Goal: Information Seeking & Learning: Learn about a topic

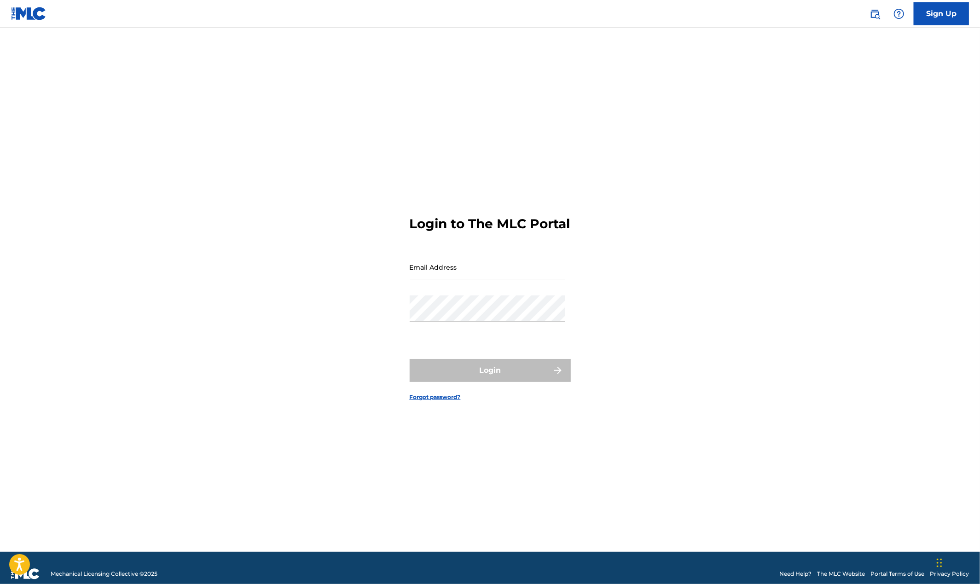
click at [463, 260] on form "Login to The MLC Portal Email Address Password Login Forgot password?" at bounding box center [490, 301] width 161 height 501
click at [457, 278] on input "Email Address" at bounding box center [488, 267] width 156 height 26
type input "[EMAIL_ADDRESS][DOMAIN_NAME]"
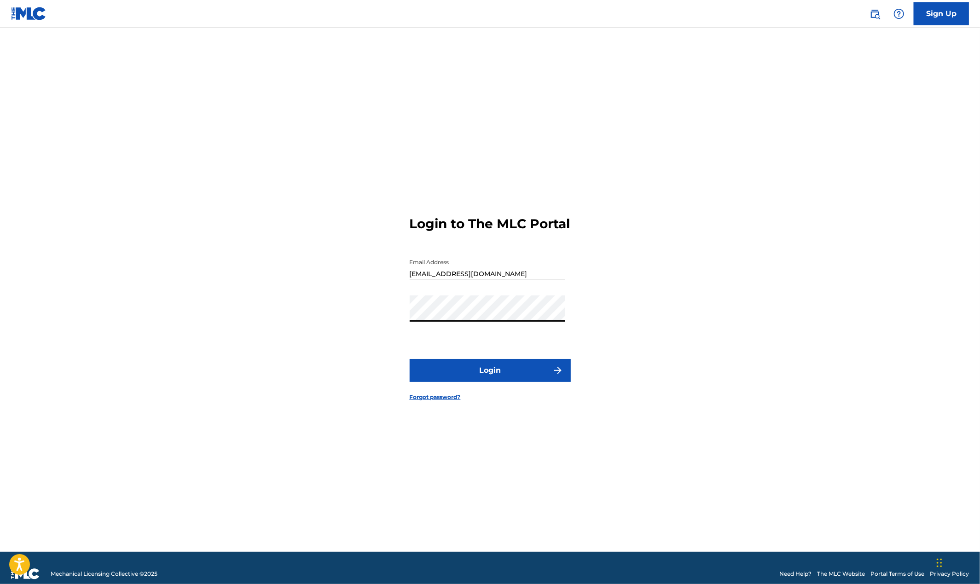
click at [410, 359] on button "Login" at bounding box center [490, 370] width 161 height 23
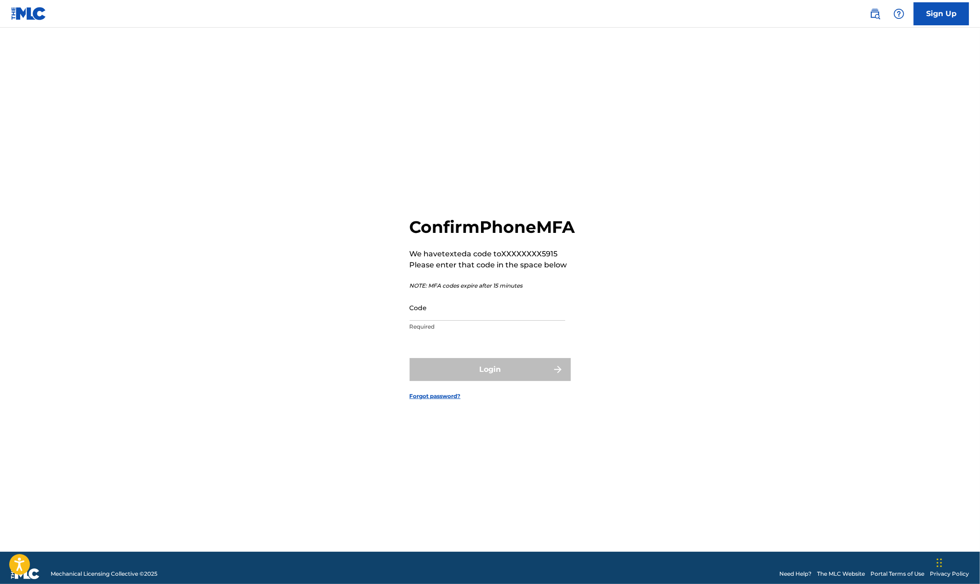
click at [467, 321] on input "Code" at bounding box center [488, 308] width 156 height 26
paste input "860910"
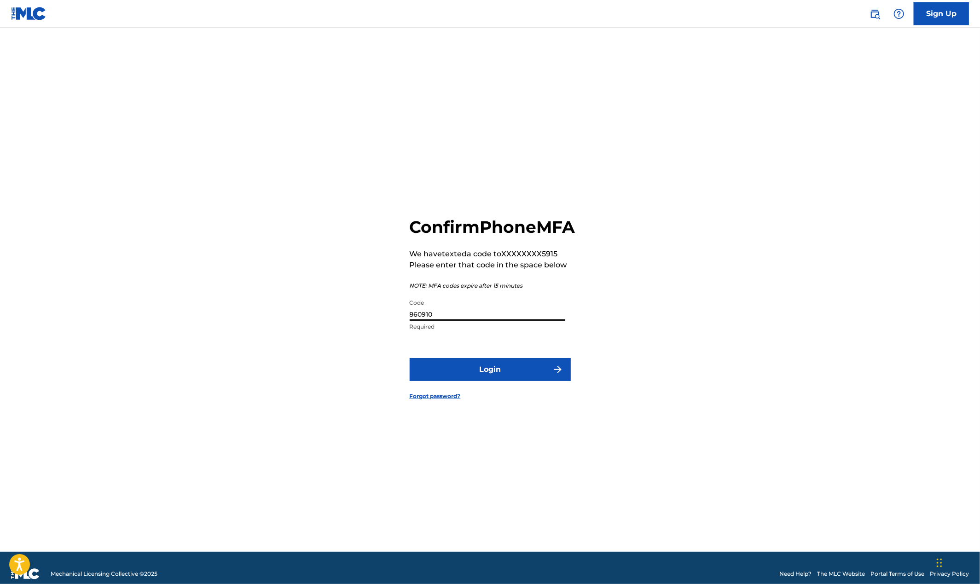
type input "860910"
click at [492, 381] on button "Login" at bounding box center [490, 369] width 161 height 23
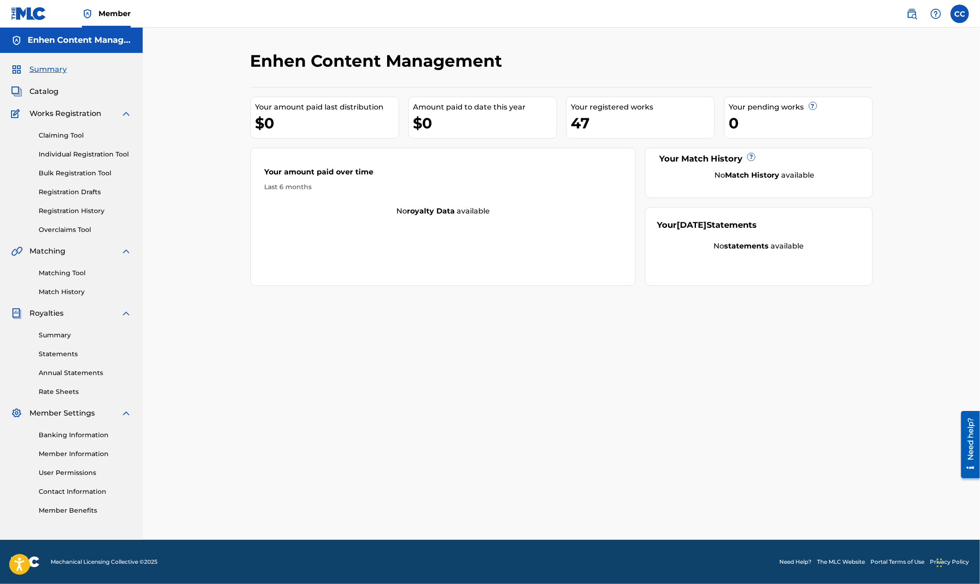
click at [95, 211] on link "Registration History" at bounding box center [85, 211] width 93 height 10
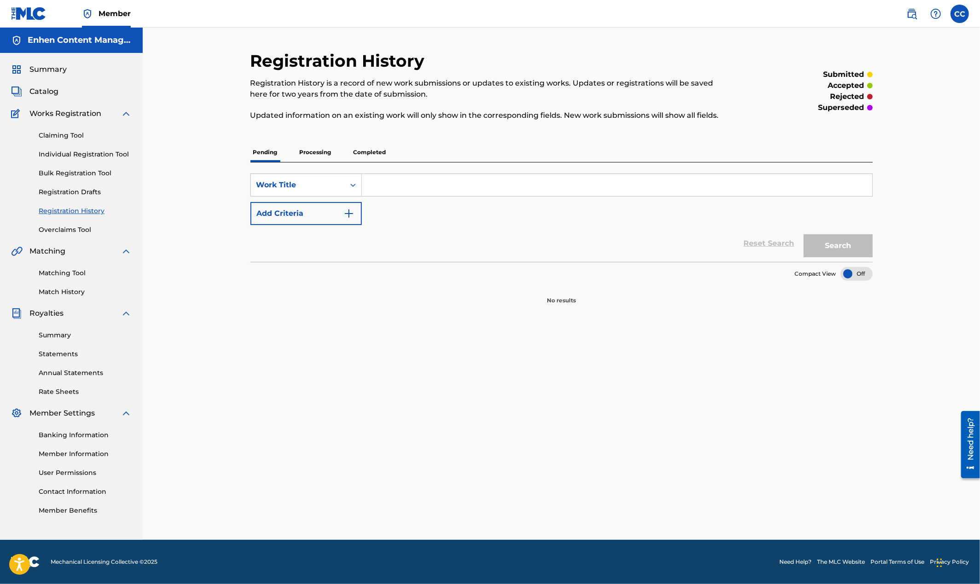
click at [315, 150] on p "Processing" at bounding box center [315, 152] width 37 height 19
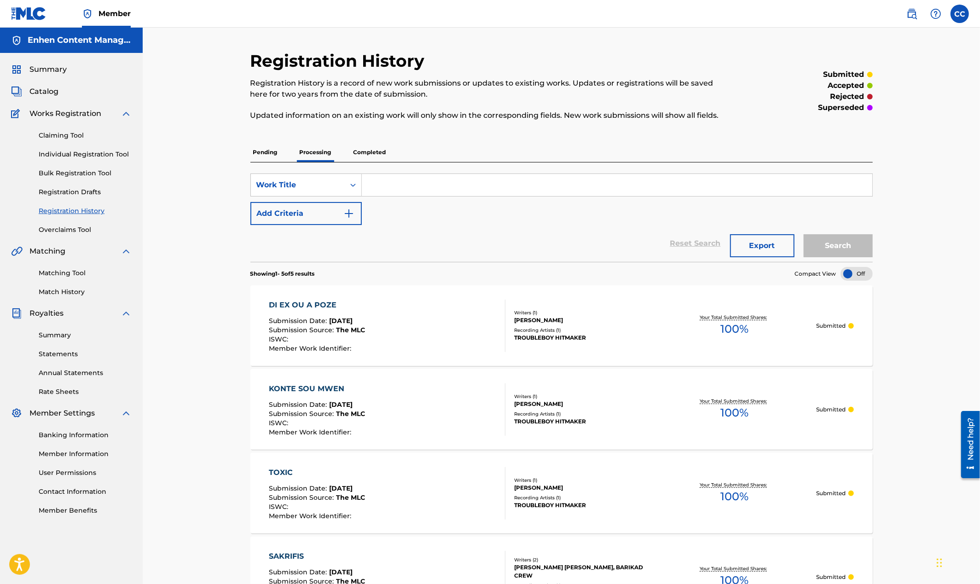
click at [382, 151] on p "Completed" at bounding box center [370, 152] width 38 height 19
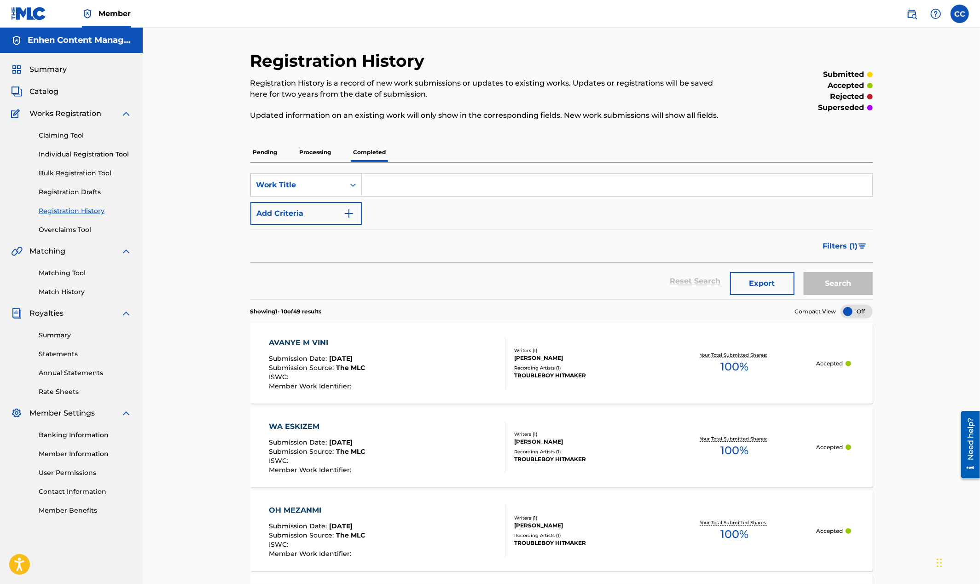
click at [22, 66] on img at bounding box center [16, 69] width 11 height 11
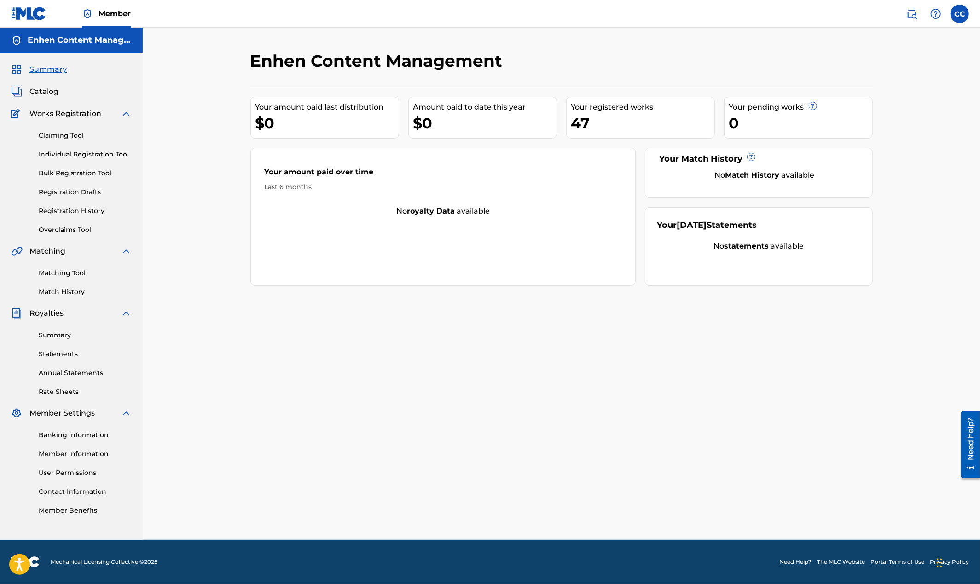
click at [370, 127] on div "$0" at bounding box center [326, 123] width 143 height 21
click at [84, 278] on link "Matching Tool" at bounding box center [85, 273] width 93 height 10
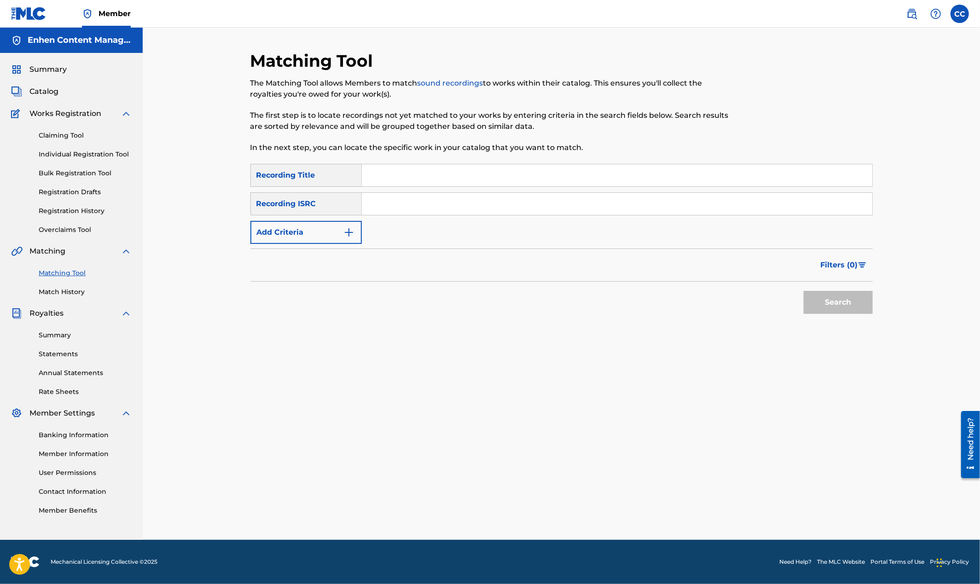
click at [73, 328] on div "Summary Statements Annual Statements Rate Sheets" at bounding box center [71, 358] width 121 height 78
click at [66, 330] on div "Summary Statements Annual Statements Rate Sheets" at bounding box center [71, 358] width 121 height 78
click at [65, 333] on link "Summary" at bounding box center [85, 335] width 93 height 10
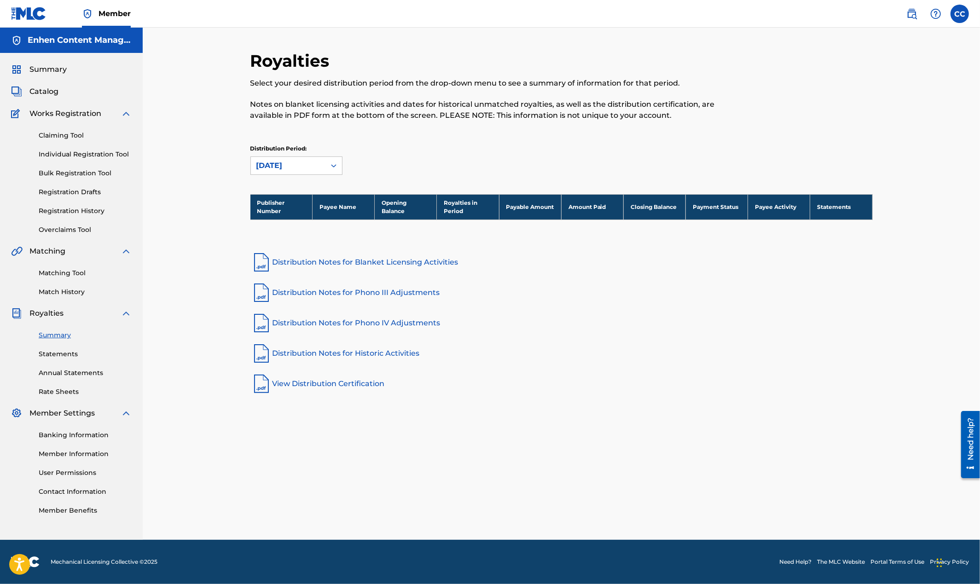
click at [57, 93] on span "Catalog" at bounding box center [43, 91] width 29 height 11
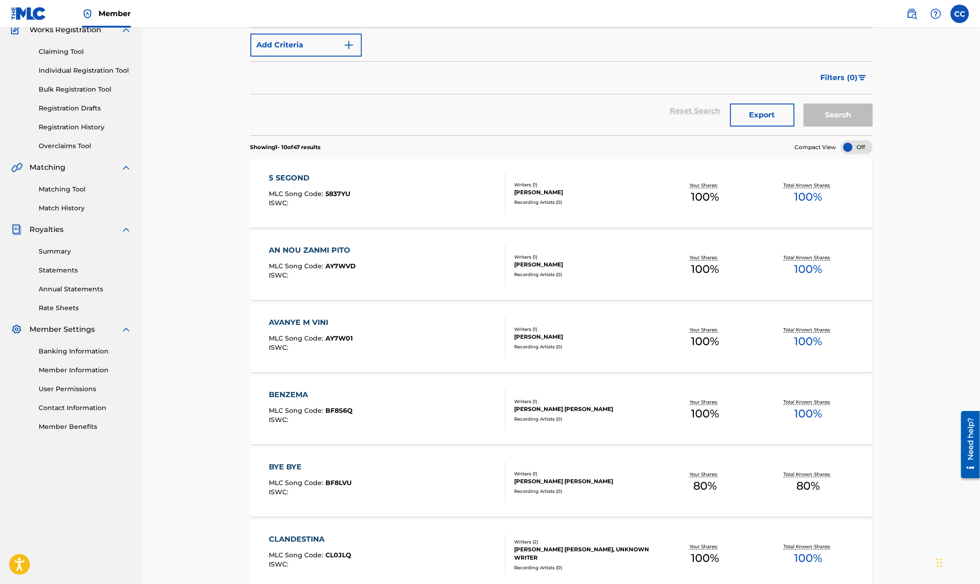
scroll to position [469, 0]
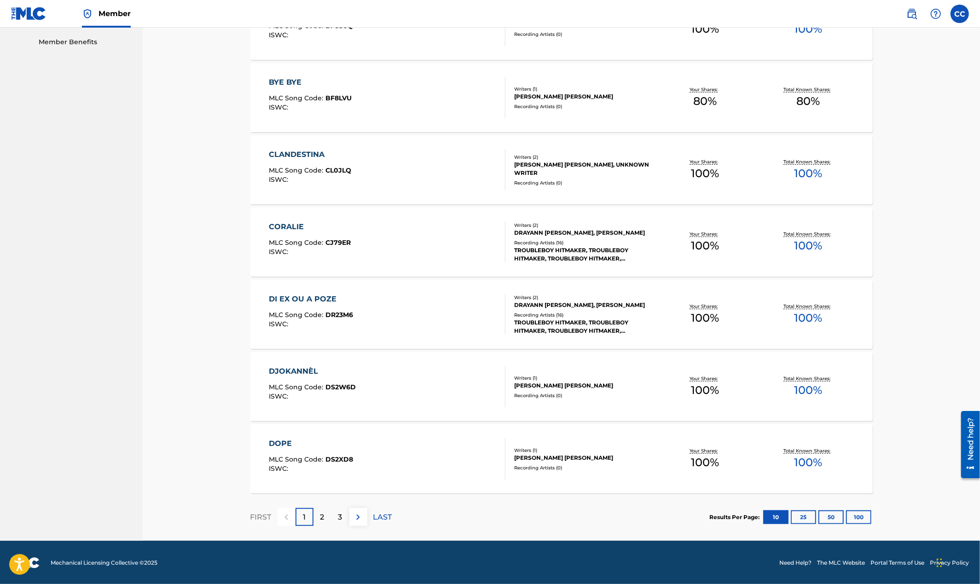
click at [861, 515] on button "100" at bounding box center [858, 517] width 25 height 14
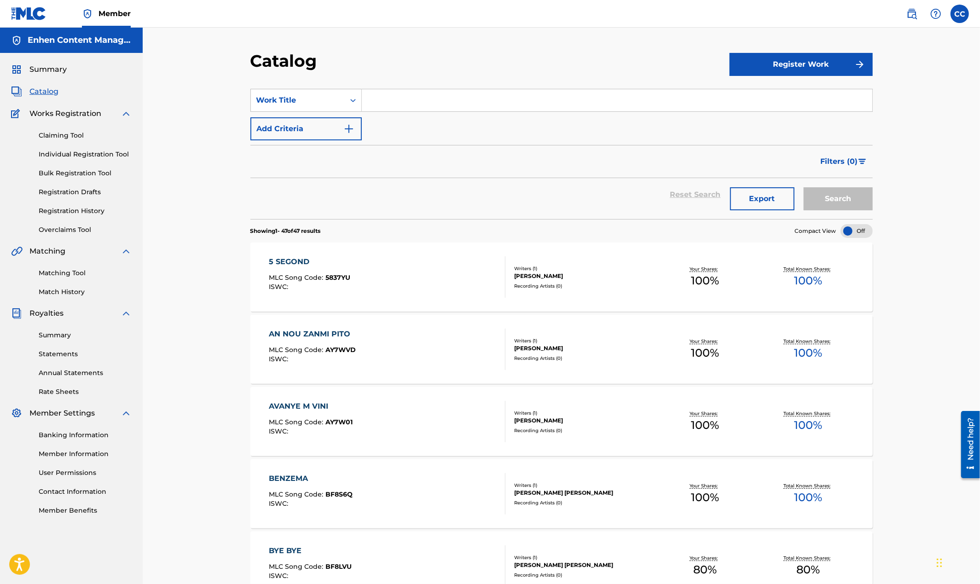
click at [355, 297] on div "5 SEGOND MLC Song Code : 5837YU ISWC : Writers ( 1 ) LORD WENSKY JOLISSAINT Rec…" at bounding box center [561, 277] width 622 height 69
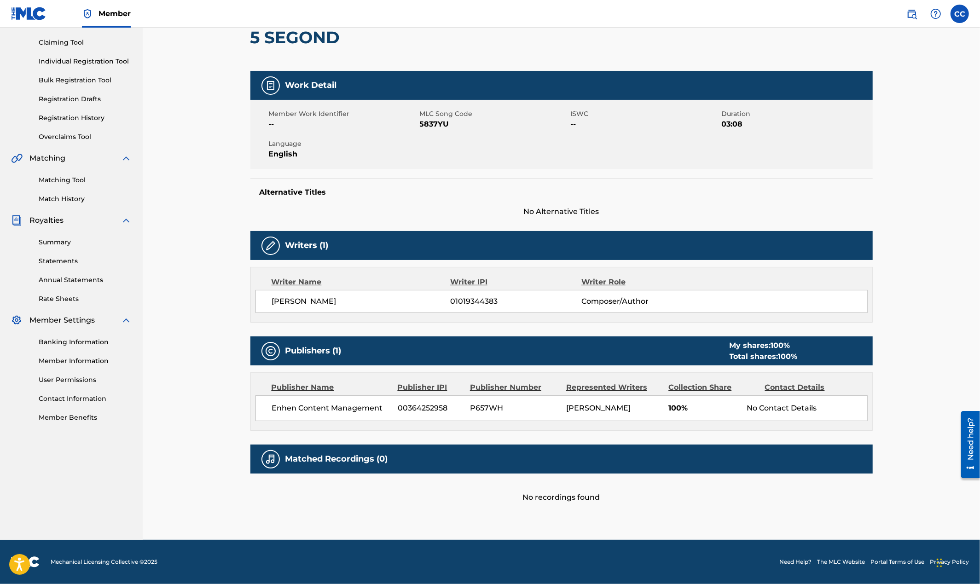
scroll to position [101, 0]
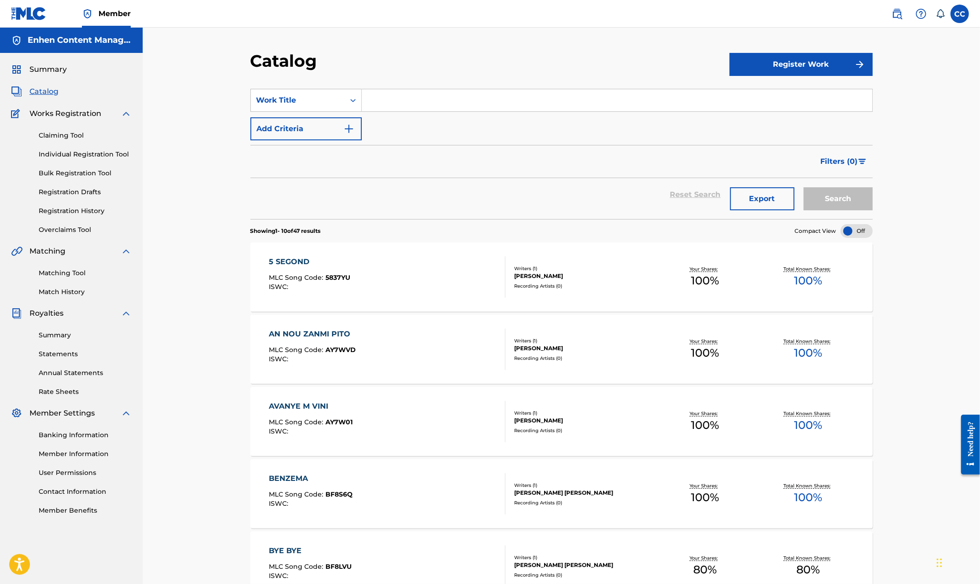
click at [854, 230] on div at bounding box center [856, 231] width 32 height 14
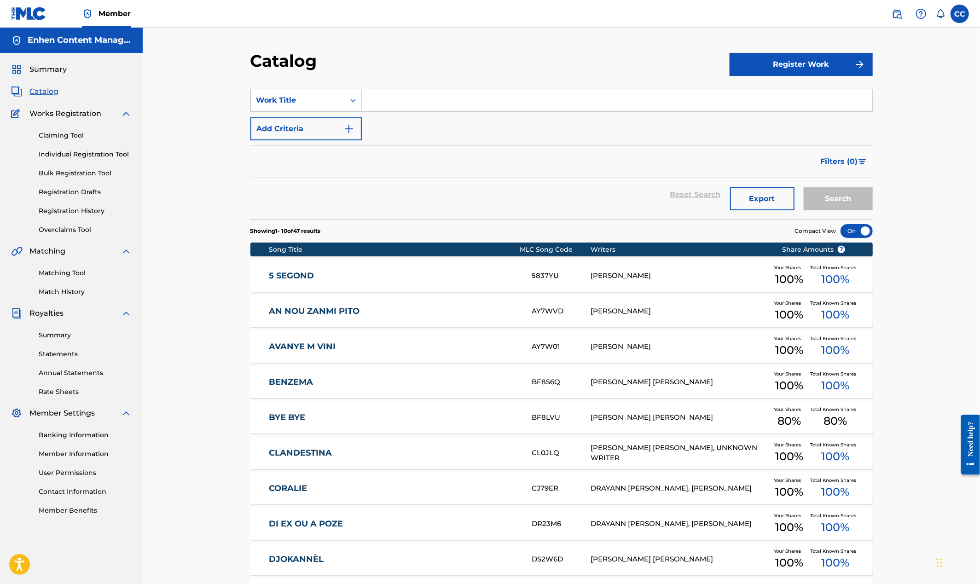
scroll to position [118, 0]
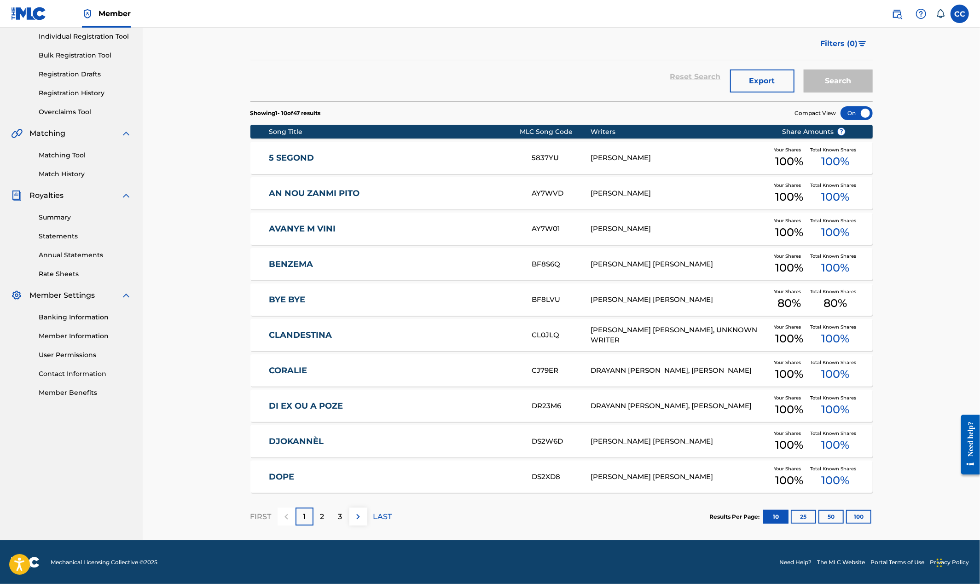
click at [862, 516] on button "100" at bounding box center [858, 517] width 25 height 14
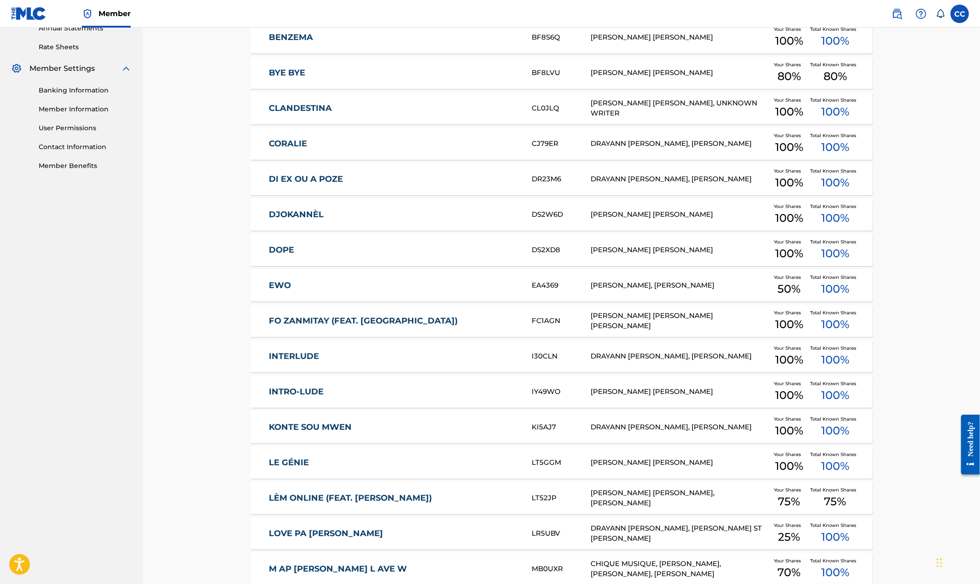
scroll to position [301, 0]
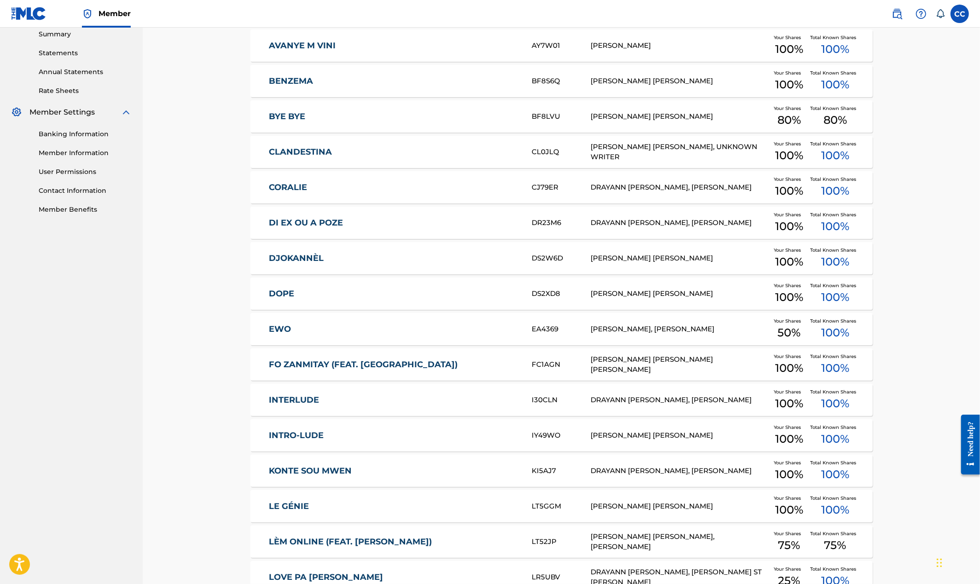
click at [315, 251] on div "DJOKANNÈL DS2W6D [PERSON_NAME] [PERSON_NAME] Your Shares 100 % Total Known Shar…" at bounding box center [561, 258] width 622 height 32
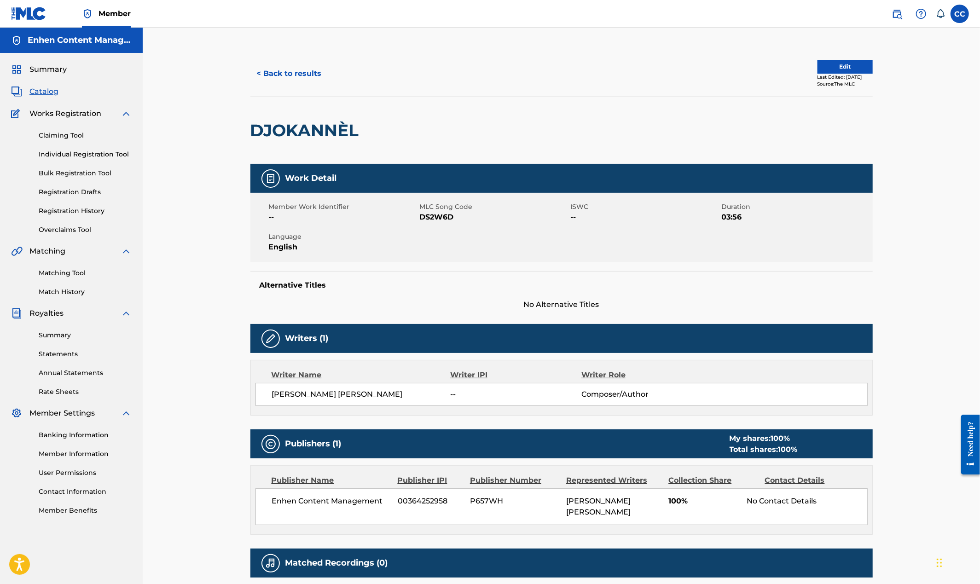
scroll to position [92, 0]
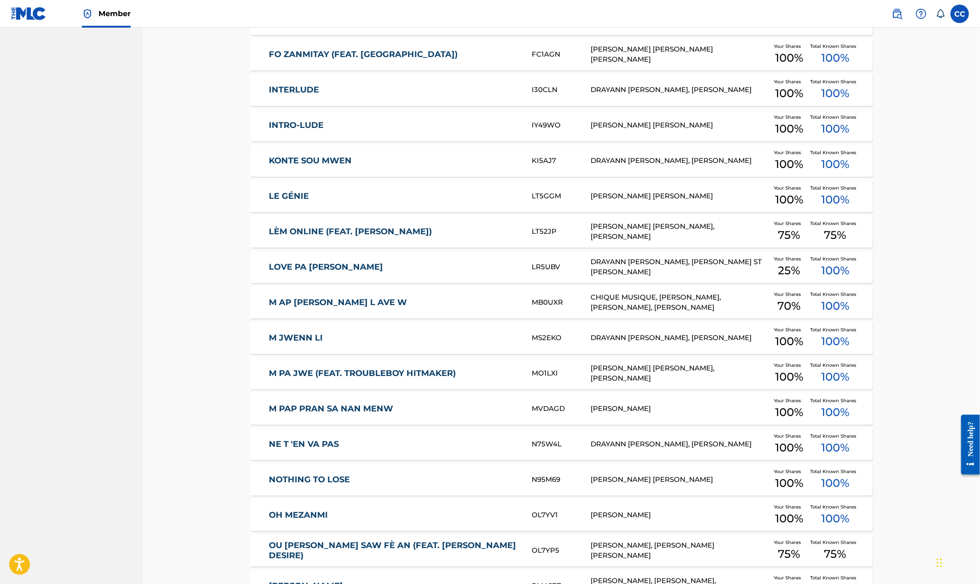
scroll to position [612, 0]
click at [308, 372] on link "M PA JWE (FEAT. TROUBLEBOY HITMAKER)" at bounding box center [394, 373] width 250 height 11
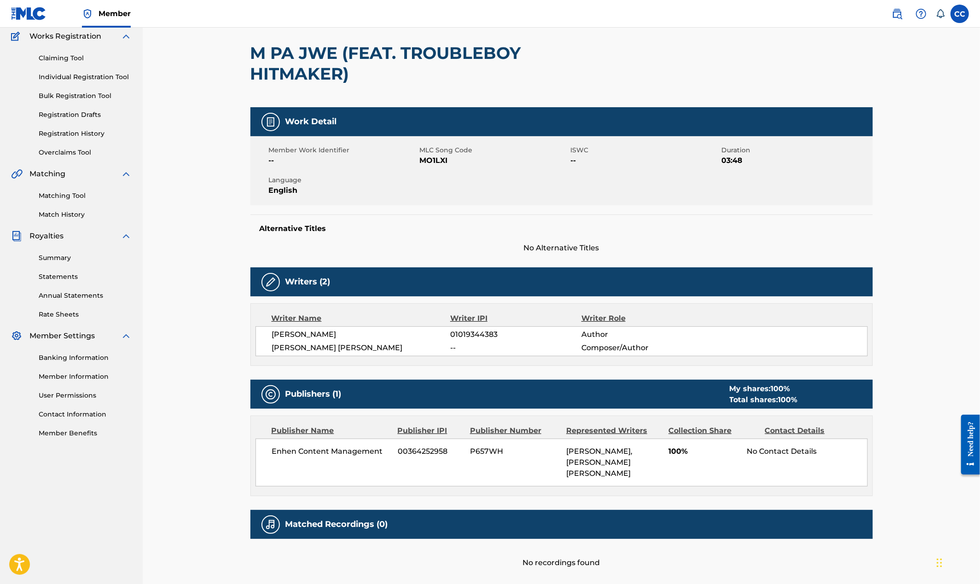
scroll to position [141, 0]
